Goal: Use online tool/utility: Utilize a website feature to perform a specific function

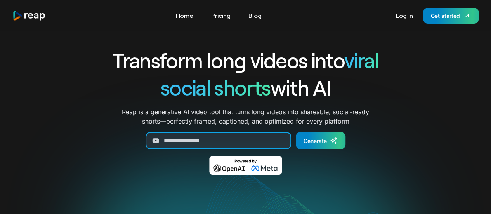
click at [230, 139] on input "Generate Form" at bounding box center [219, 140] width 146 height 17
paste input "**********"
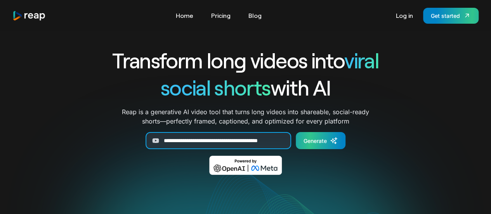
type input "**********"
click at [312, 144] on div "Generate" at bounding box center [315, 141] width 23 height 8
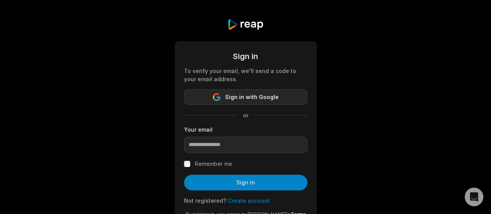
click at [236, 99] on span "Sign in with Google" at bounding box center [252, 96] width 54 height 9
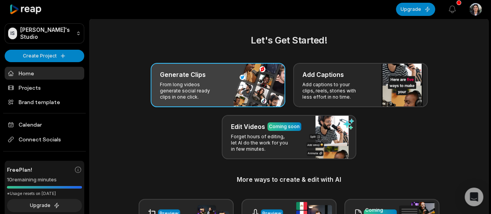
click at [195, 87] on p "From long videos generate social ready clips in one click." at bounding box center [190, 91] width 60 height 19
click at [190, 80] on div "Generate Clips From long videos generate social ready clips in one click." at bounding box center [218, 85] width 135 height 44
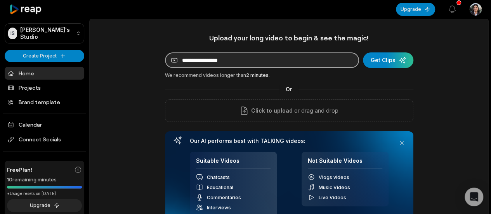
click at [218, 57] on input at bounding box center [262, 60] width 194 height 16
paste input "**********"
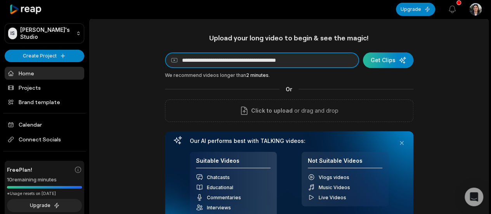
type input "**********"
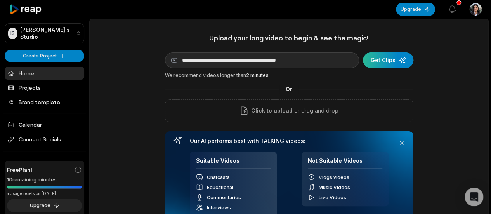
click at [382, 60] on div "submit" at bounding box center [388, 60] width 50 height 16
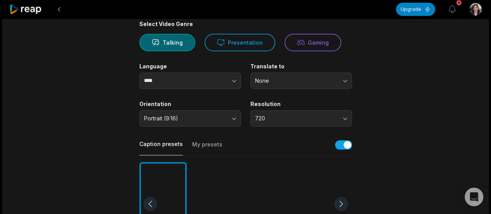
scroll to position [68, 0]
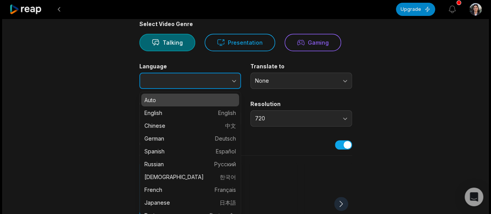
click at [235, 79] on icon "button" at bounding box center [234, 81] width 8 height 8
type input "****"
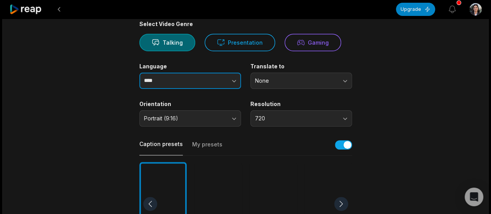
click at [235, 79] on icon "button" at bounding box center [234, 81] width 8 height 8
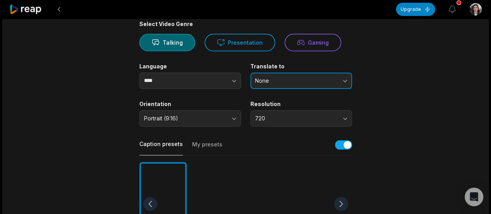
click at [278, 81] on span "None" at bounding box center [296, 80] width 82 height 7
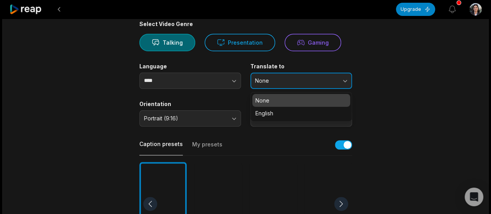
click at [278, 81] on span "None" at bounding box center [296, 80] width 82 height 7
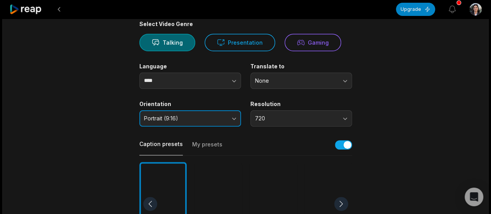
click at [196, 120] on span "Portrait (9:16)" at bounding box center [185, 118] width 82 height 7
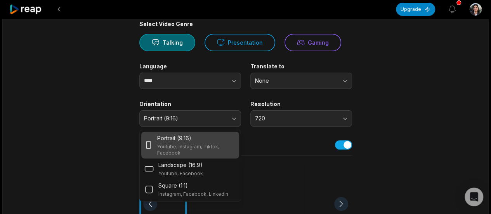
click at [188, 146] on p "Youtube, Instagram, Tiktok, Facebook" at bounding box center [196, 150] width 78 height 12
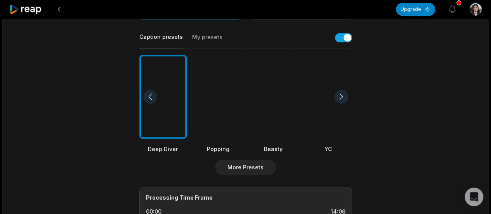
scroll to position [108, 0]
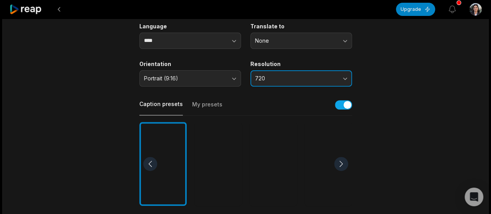
click at [297, 77] on span "720" at bounding box center [296, 78] width 82 height 7
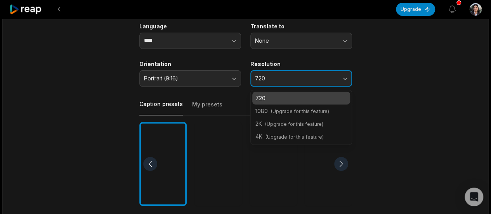
click at [297, 79] on span "720" at bounding box center [296, 78] width 82 height 7
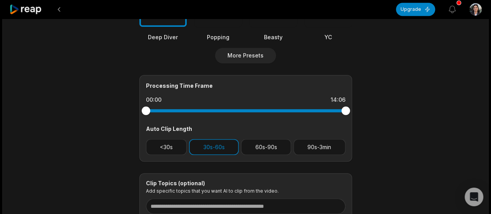
scroll to position [287, 0]
click at [165, 146] on button "<30s" at bounding box center [166, 147] width 41 height 16
click at [203, 146] on button "30s-60s" at bounding box center [214, 147] width 50 height 16
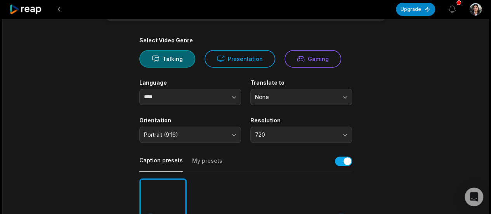
scroll to position [0, 0]
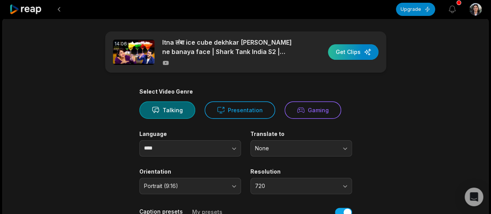
click at [360, 54] on div "button" at bounding box center [353, 52] width 50 height 16
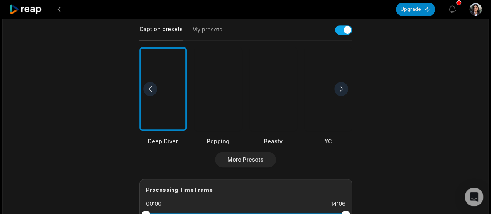
scroll to position [182, 0]
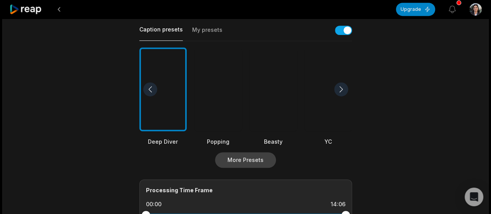
click at [235, 162] on button "More Presets" at bounding box center [245, 160] width 61 height 16
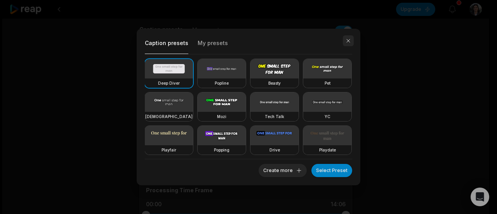
click at [347, 39] on button "button" at bounding box center [348, 40] width 11 height 11
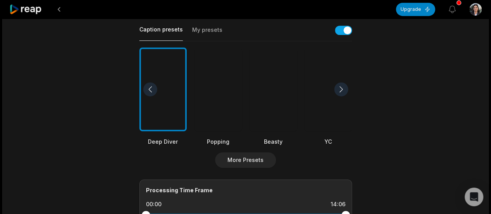
click at [215, 73] on div at bounding box center [217, 89] width 47 height 84
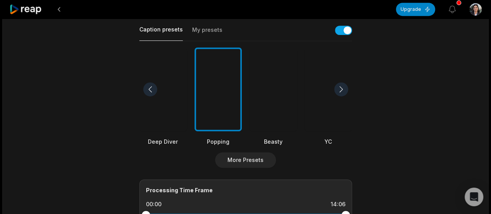
click at [272, 71] on div at bounding box center [273, 89] width 47 height 84
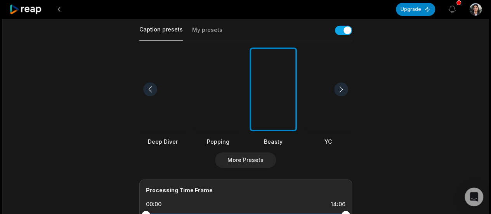
click at [207, 71] on div at bounding box center [217, 89] width 47 height 84
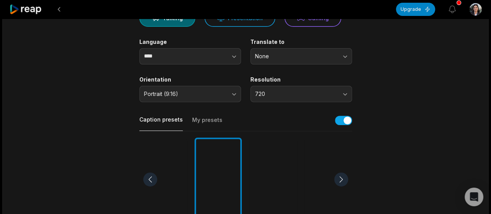
scroll to position [0, 0]
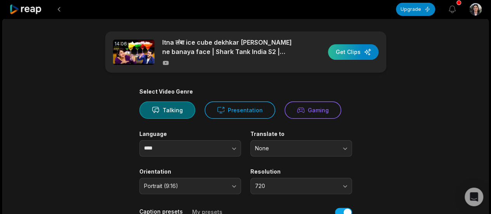
click at [353, 53] on div "button" at bounding box center [353, 52] width 50 height 16
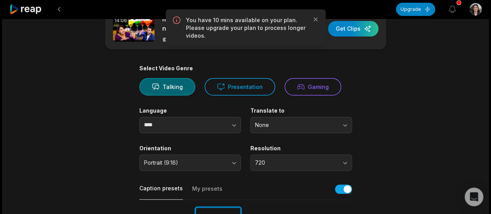
scroll to position [24, 0]
click at [316, 18] on icon "button" at bounding box center [316, 20] width 8 height 8
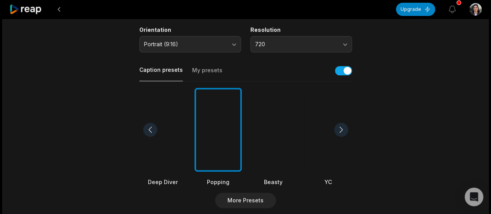
scroll to position [0, 0]
